Goal: Task Accomplishment & Management: Manage account settings

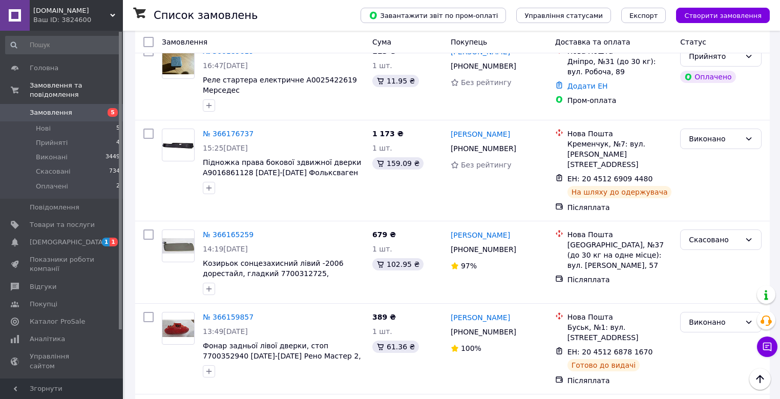
scroll to position [1434, 0]
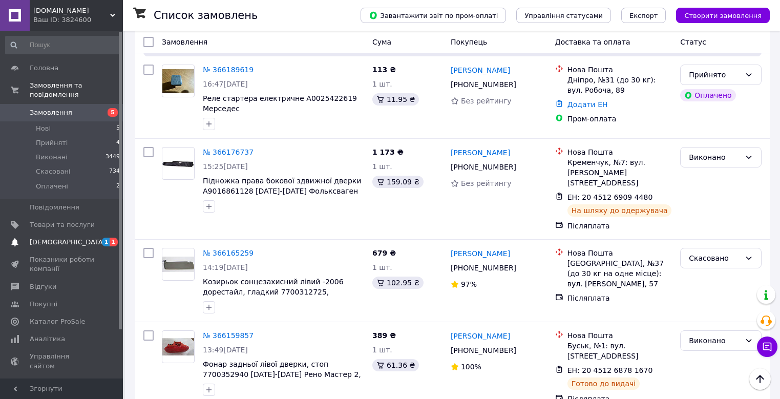
click at [83, 238] on span "[DEMOGRAPHIC_DATA]" at bounding box center [62, 242] width 65 height 9
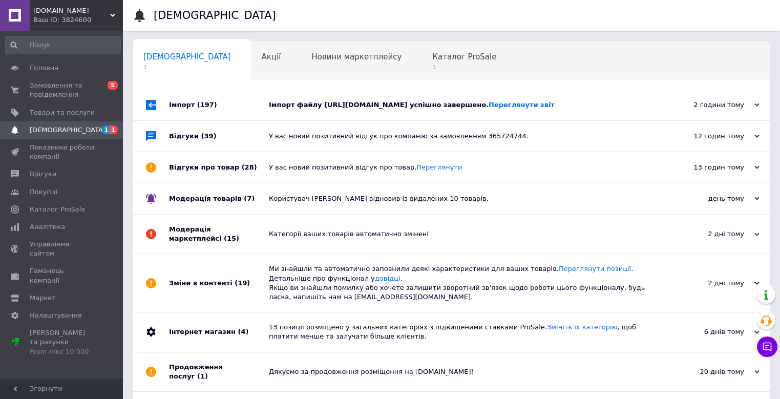
click at [659, 100] on div "2 години тому" at bounding box center [708, 104] width 102 height 9
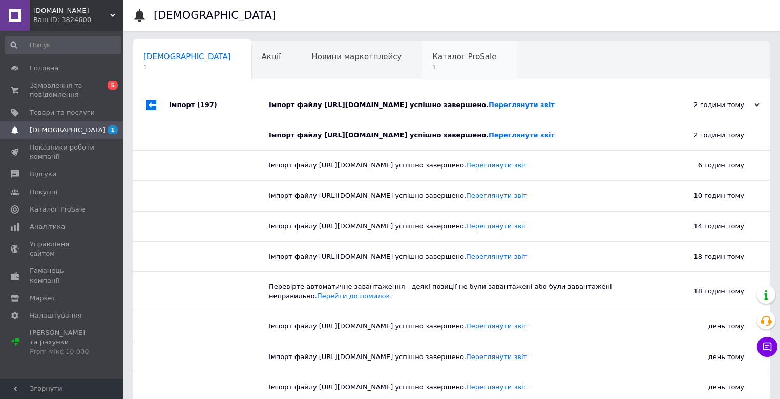
click at [432, 60] on span "Каталог ProSale" at bounding box center [464, 56] width 64 height 9
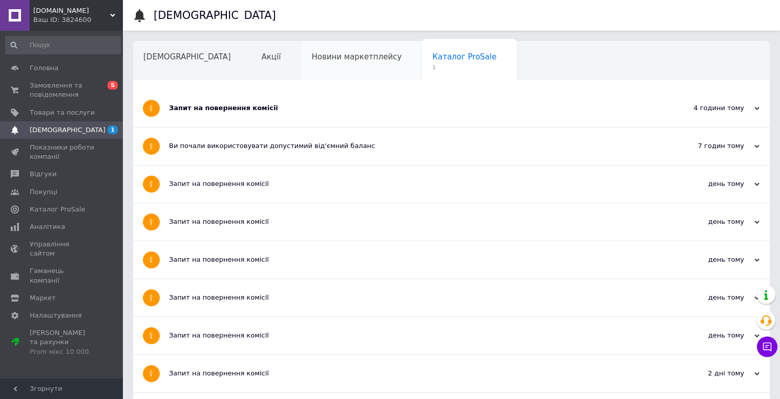
click at [310, 65] on div "Новини маркетплейсу" at bounding box center [361, 60] width 121 height 39
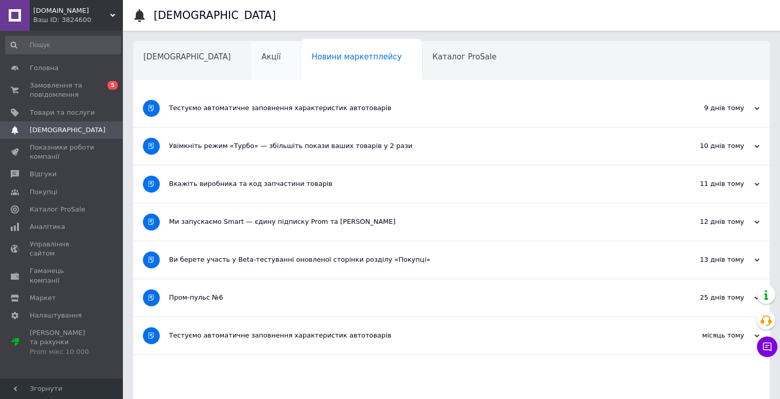
click at [251, 64] on div "Акції" at bounding box center [276, 60] width 50 height 39
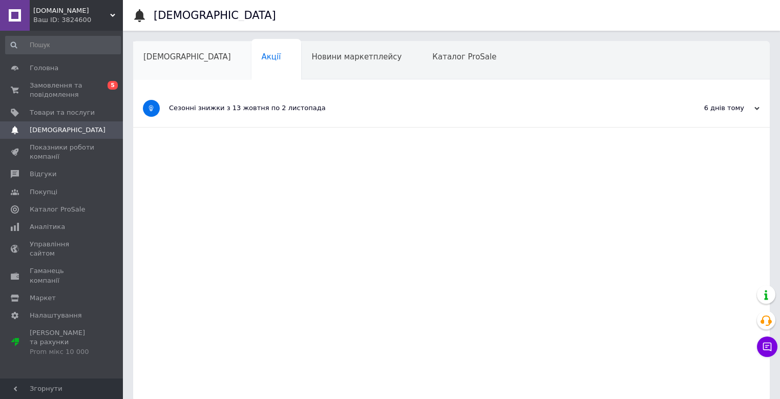
click at [176, 62] on div "[DEMOGRAPHIC_DATA]" at bounding box center [192, 60] width 118 height 39
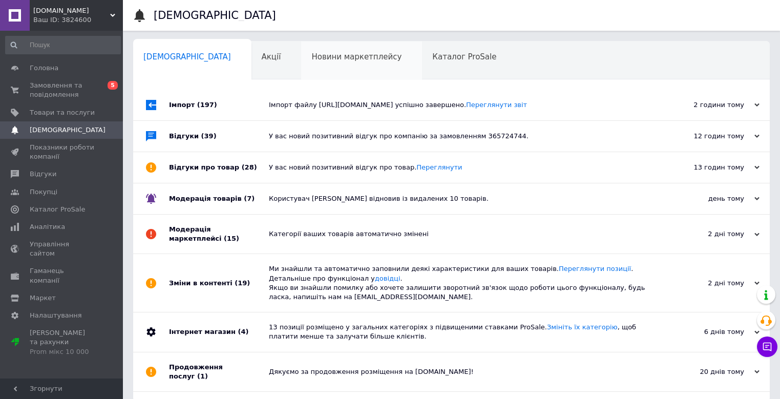
click at [315, 65] on div "Новини маркетплейсу" at bounding box center [361, 60] width 121 height 39
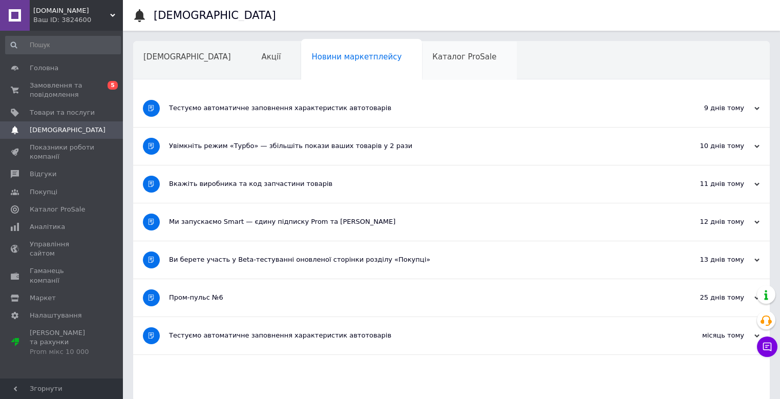
click at [432, 61] on span "Каталог ProSale" at bounding box center [464, 56] width 64 height 9
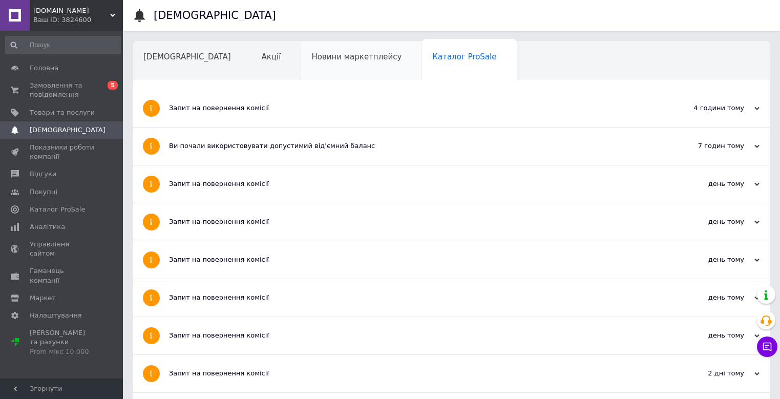
click at [301, 64] on div "Новини маркетплейсу" at bounding box center [361, 60] width 121 height 39
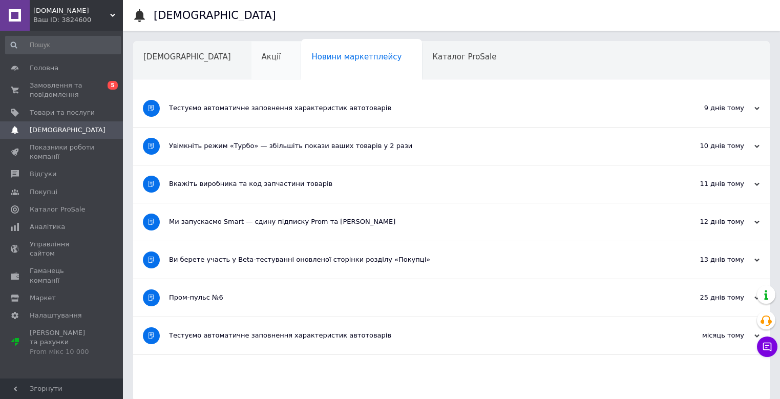
click at [251, 64] on div "Акції" at bounding box center [276, 60] width 50 height 39
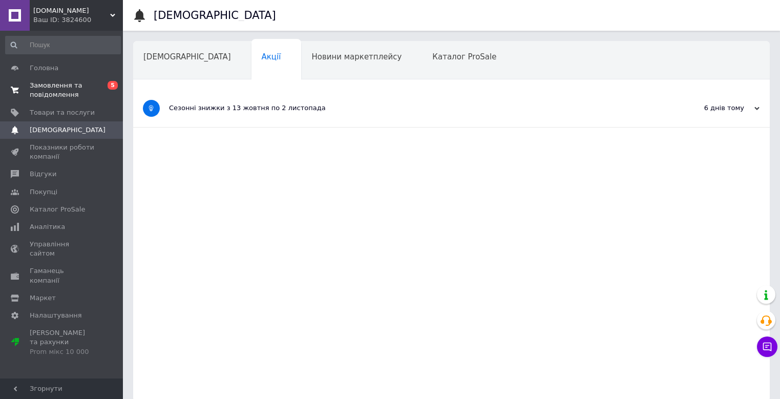
click at [66, 89] on span "Замовлення та повідомлення" at bounding box center [62, 90] width 65 height 18
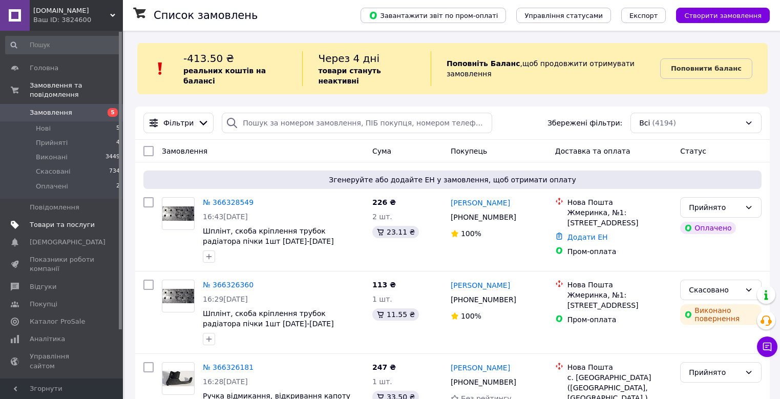
click at [63, 220] on span "Товари та послуги" at bounding box center [62, 224] width 65 height 9
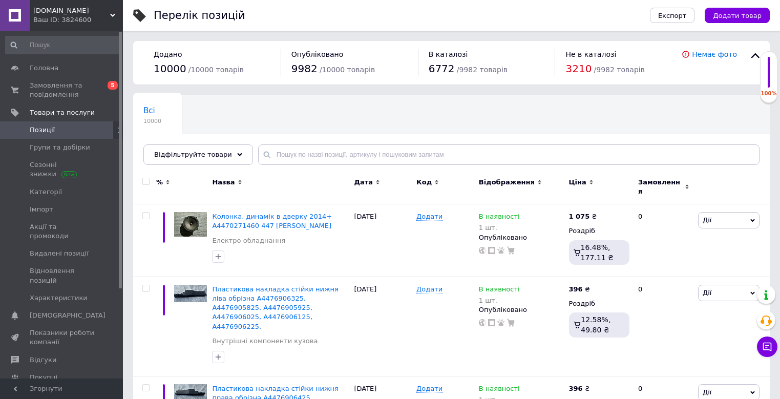
click at [771, 94] on div "100%" at bounding box center [769, 93] width 16 height 7
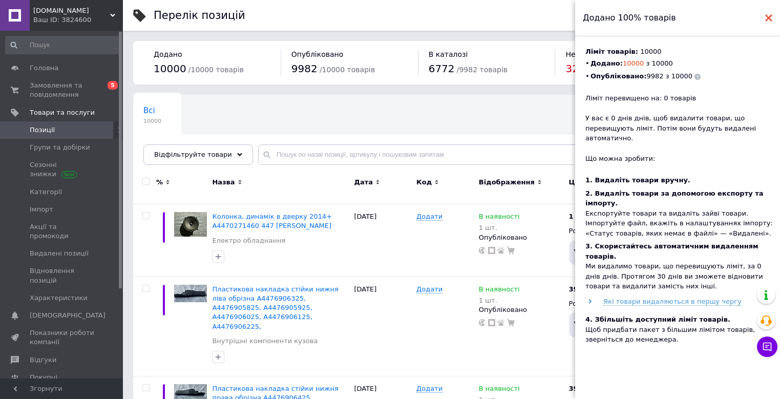
click at [767, 17] on use at bounding box center [768, 17] width 7 height 7
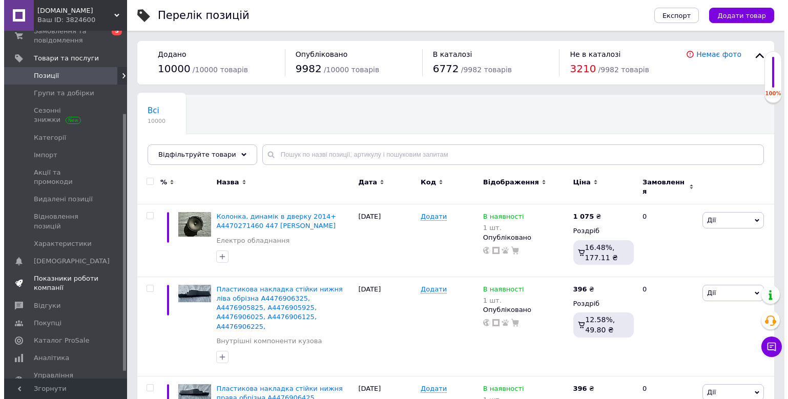
scroll to position [121, 0]
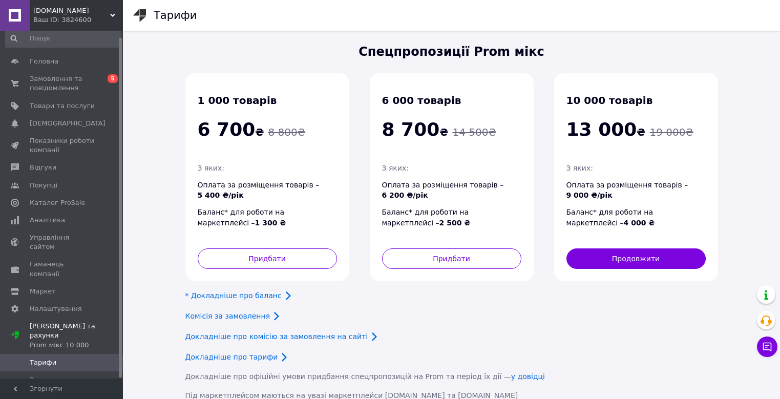
scroll to position [116, 0]
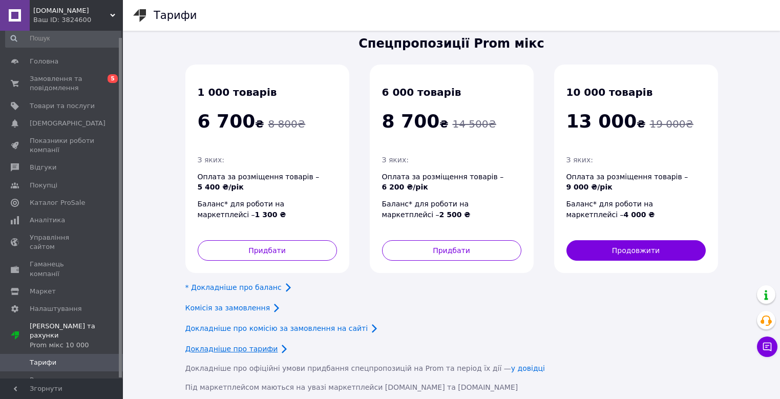
click at [256, 345] on link "Докладніше про тарифи" at bounding box center [231, 349] width 93 height 8
